Goal: Find specific page/section: Find specific page/section

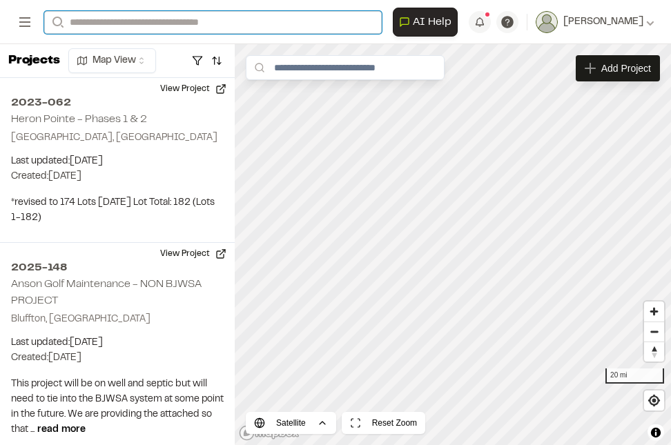
click at [130, 20] on input "Search" at bounding box center [212, 22] width 337 height 23
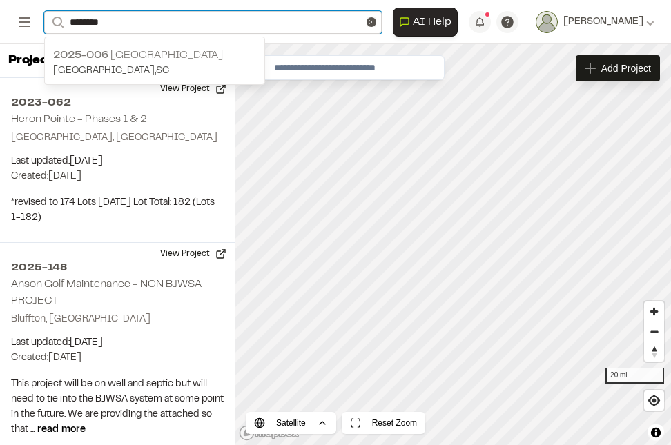
type input "********"
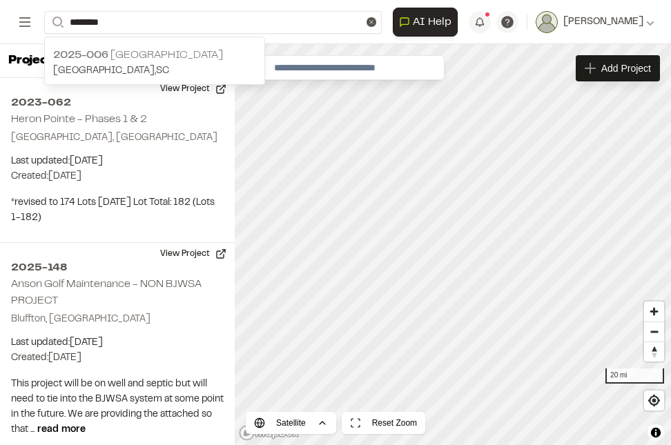
click at [144, 68] on p "[GEOGRAPHIC_DATA] , [GEOGRAPHIC_DATA]" at bounding box center [154, 70] width 203 height 15
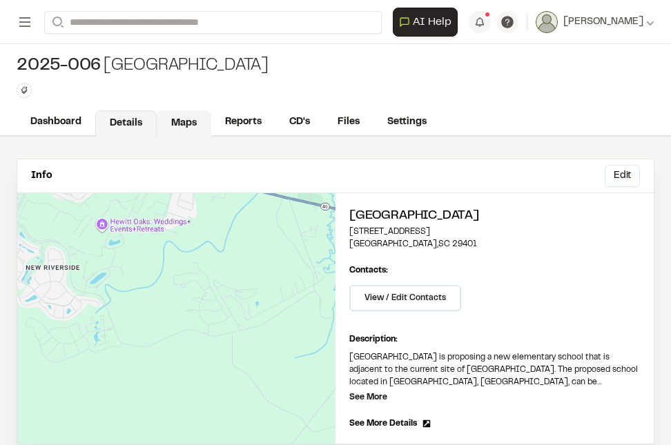
click at [167, 127] on link "Maps" at bounding box center [184, 123] width 55 height 26
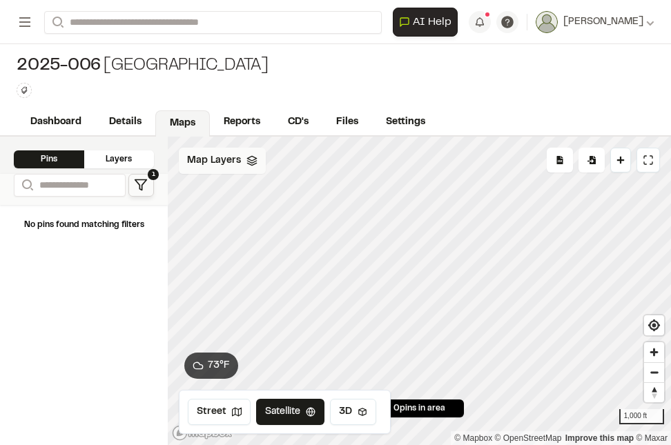
click at [243, 170] on div "Map Layers" at bounding box center [222, 161] width 87 height 26
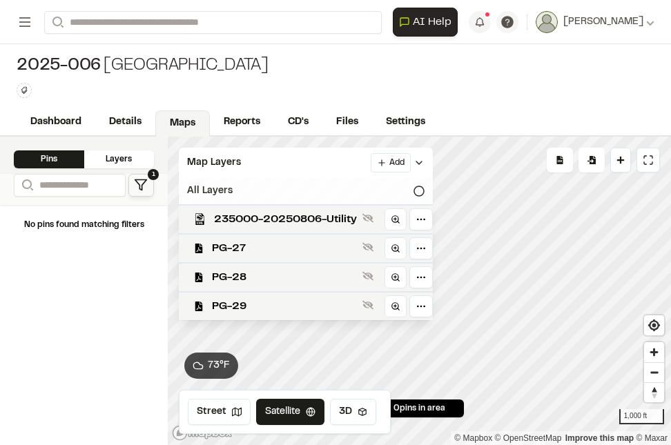
click at [410, 186] on div "All Layers" at bounding box center [306, 191] width 254 height 26
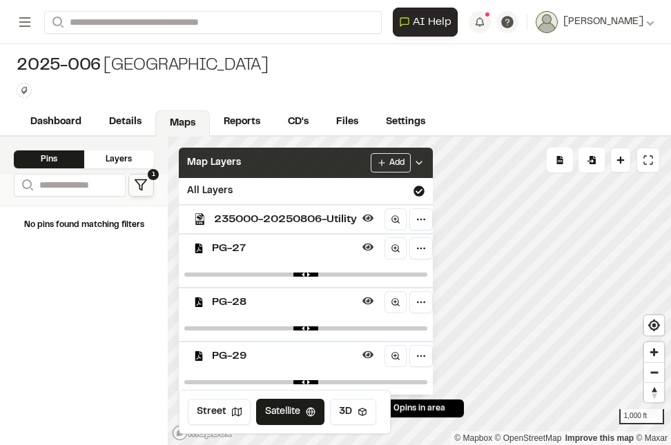
click at [419, 163] on icon at bounding box center [418, 162] width 11 height 11
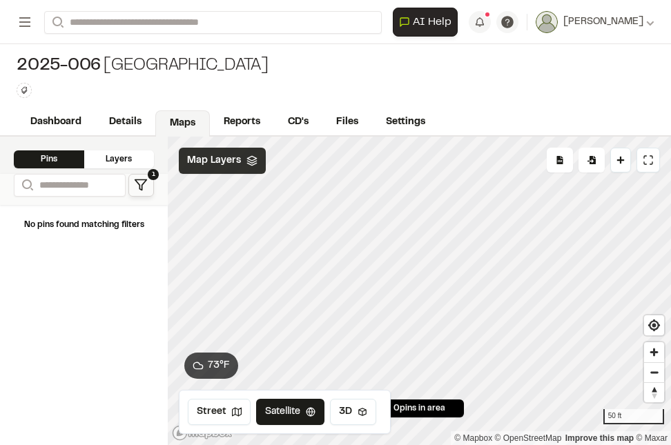
click at [443, 411] on div "Click to Drop Pin 0 pins in area Export Pins Available Datums Datums Apply Conv…" at bounding box center [419, 291] width 503 height 308
click at [509, 444] on html "Close sidebar v 3.0.1 Shares Current Workspace Beaufort-Jasper Water & Sewer Au…" at bounding box center [335, 222] width 671 height 445
click at [420, 110] on div "**********" at bounding box center [335, 222] width 671 height 445
click at [247, 166] on icon at bounding box center [251, 160] width 11 height 11
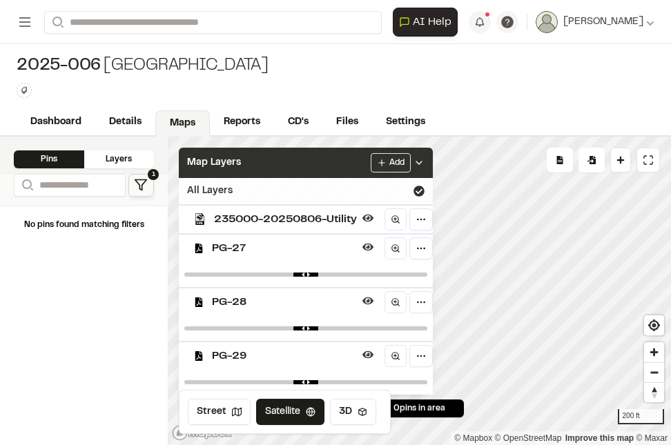
click at [239, 185] on div "All Layers" at bounding box center [306, 191] width 254 height 26
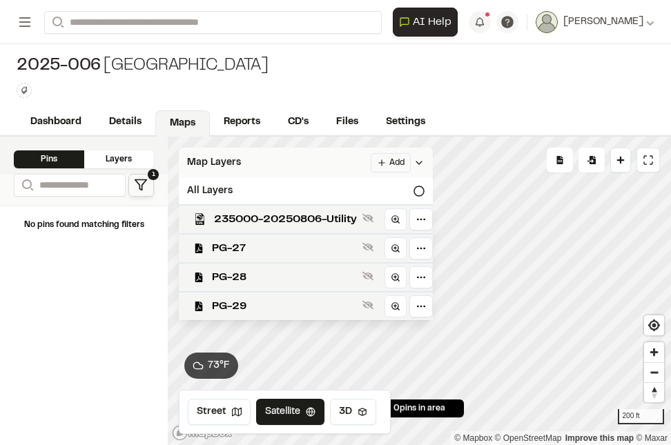
click at [422, 163] on polyline at bounding box center [419, 162] width 6 height 3
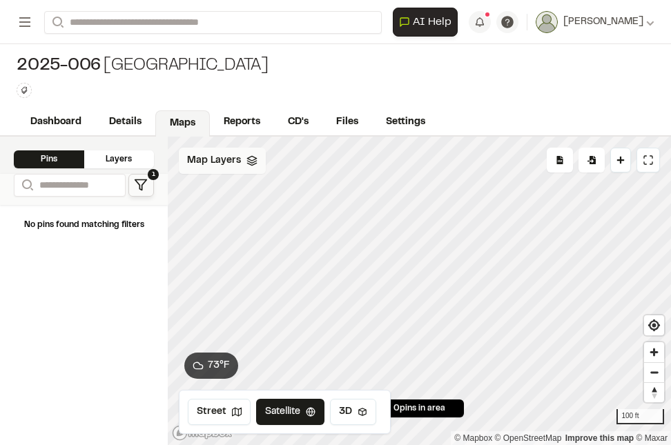
click at [244, 173] on div "Map Layers" at bounding box center [222, 161] width 87 height 26
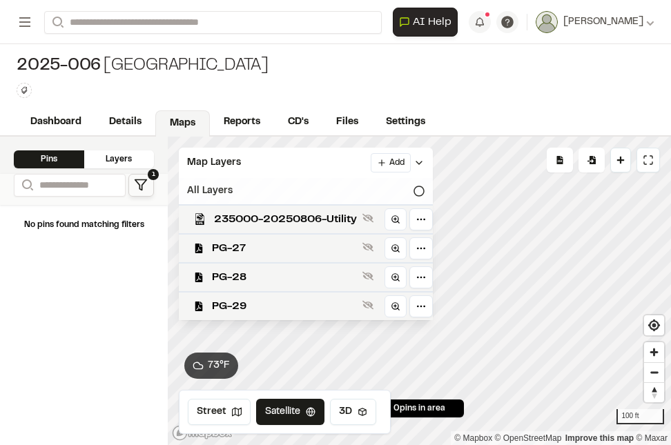
click at [261, 189] on div "All Layers" at bounding box center [306, 191] width 254 height 26
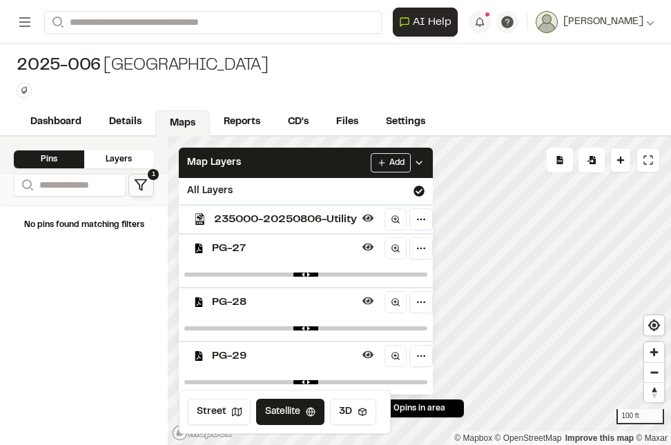
click at [421, 166] on icon at bounding box center [418, 162] width 11 height 11
